Goal: Browse casually

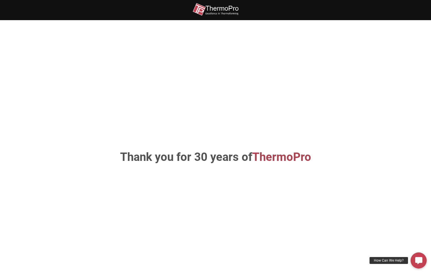
click at [222, 9] on img at bounding box center [216, 9] width 46 height 13
click at [198, 164] on div "Thank you for 30 years of ThermoPro" at bounding box center [216, 156] width 328 height 239
click at [222, 5] on img at bounding box center [216, 9] width 46 height 13
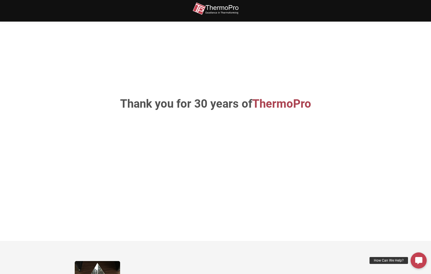
scroll to position [59, 0]
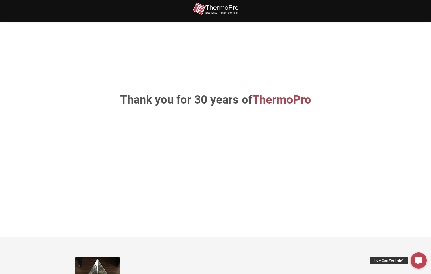
click at [219, 116] on div "Thank you for 30 years of ThermoPro" at bounding box center [216, 99] width 328 height 239
click at [230, 102] on h1 "Thank you for 30 years of ThermoPro" at bounding box center [216, 100] width 302 height 12
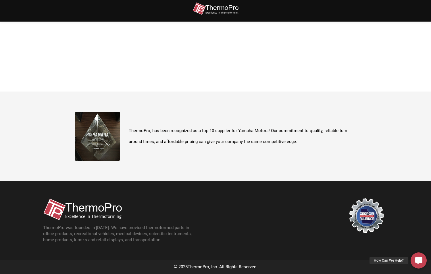
scroll to position [204, 0]
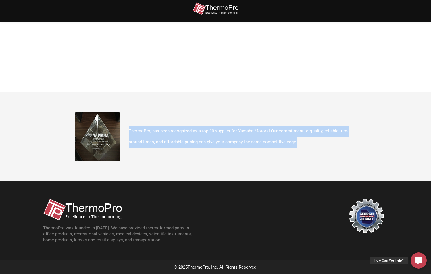
drag, startPoint x: 130, startPoint y: 130, endPoint x: 303, endPoint y: 142, distance: 173.8
click at [303, 142] on p "ThermoPro, has been recognized as a top 10 supplier for Yamaha Motors! Our comm…" at bounding box center [243, 137] width 228 height 22
click at [171, 115] on div "ThermoPro, has been recognized as a top 10 supplier for Yamaha Motors! Our comm…" at bounding box center [216, 136] width 282 height 49
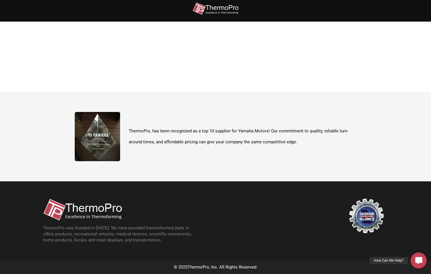
click at [106, 129] on img at bounding box center [97, 136] width 45 height 49
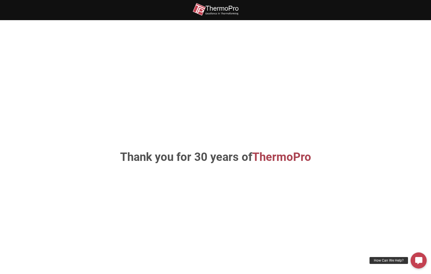
scroll to position [0, 0]
click at [204, 77] on div "Thank you for 30 years of ThermoPro" at bounding box center [216, 156] width 328 height 239
